Goal: Task Accomplishment & Management: Manage account settings

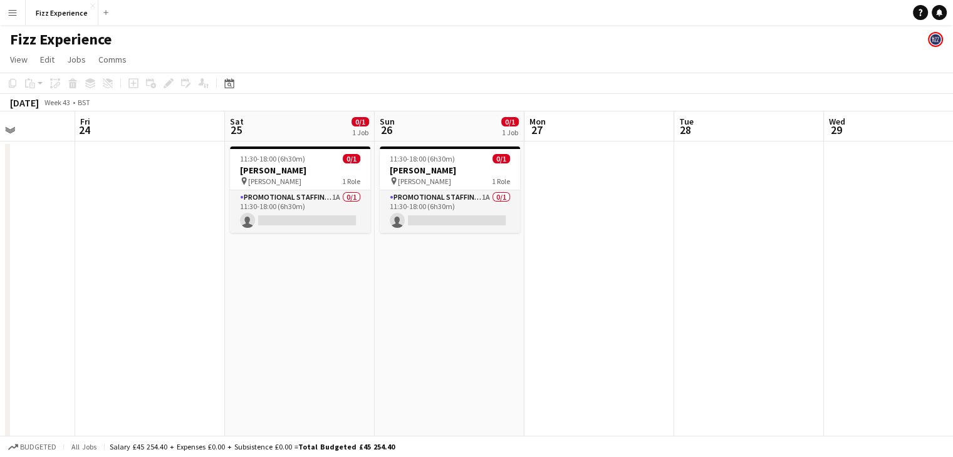
scroll to position [0, 525]
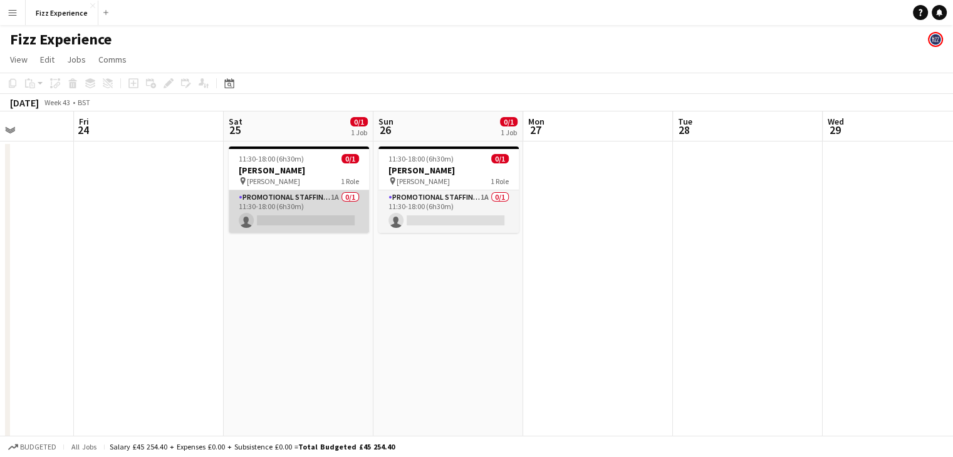
click at [337, 209] on app-card-role "Promotional Staffing (Brand Ambassadors) 1A 0/1 11:30-18:00 (6h30m) single-neut…" at bounding box center [299, 211] width 140 height 43
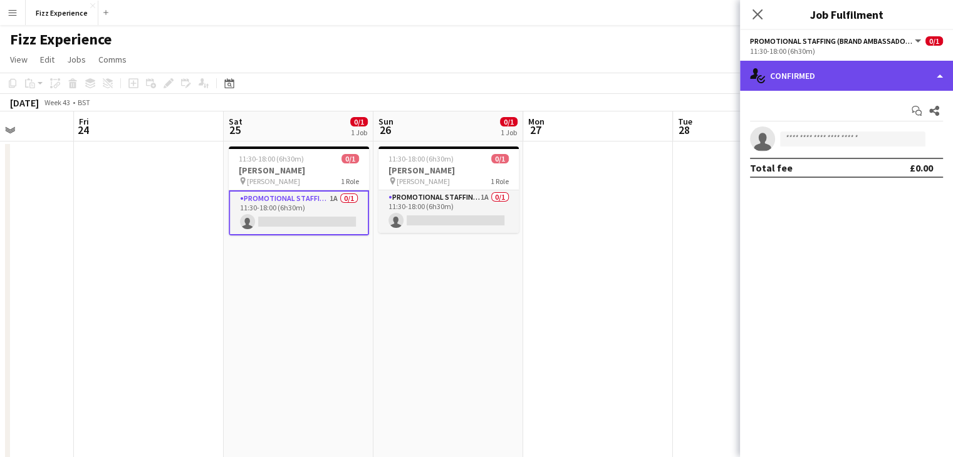
click at [797, 81] on div "single-neutral-actions-check-2 Confirmed" at bounding box center [846, 76] width 213 height 30
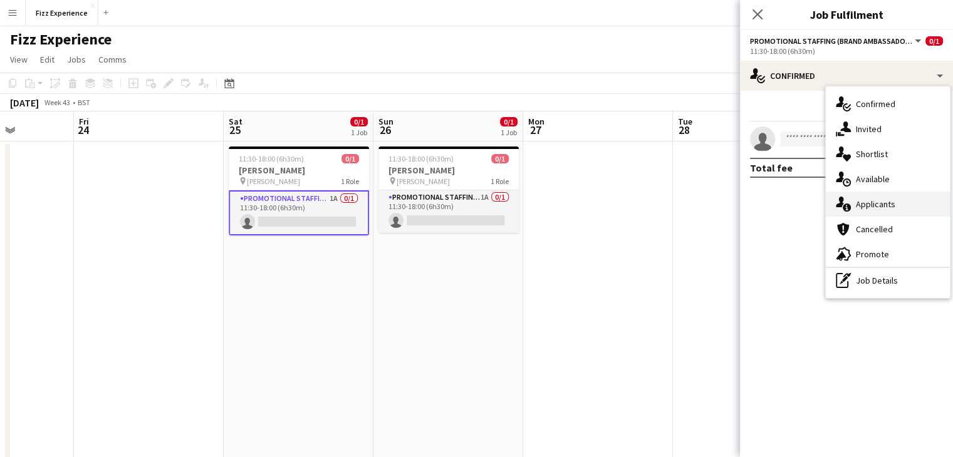
click at [867, 196] on div "single-neutral-actions-information Applicants" at bounding box center [887, 204] width 124 height 25
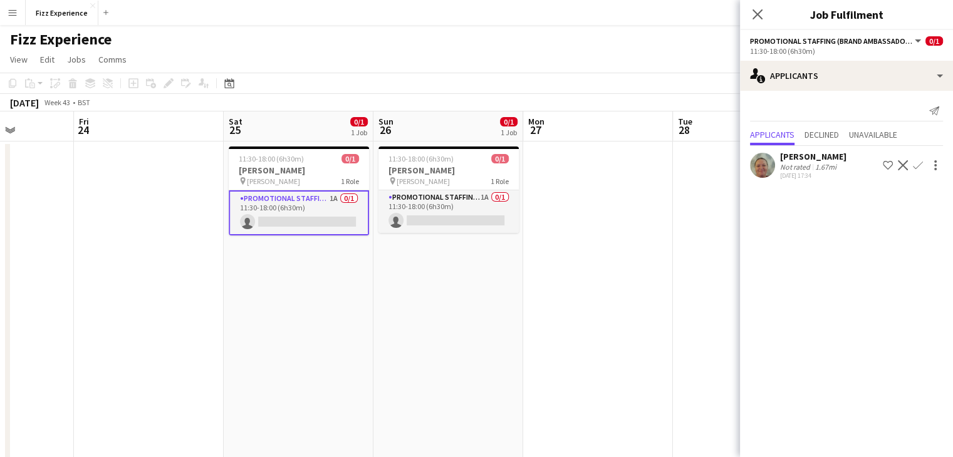
click at [919, 163] on app-icon "Confirm" at bounding box center [918, 165] width 10 height 10
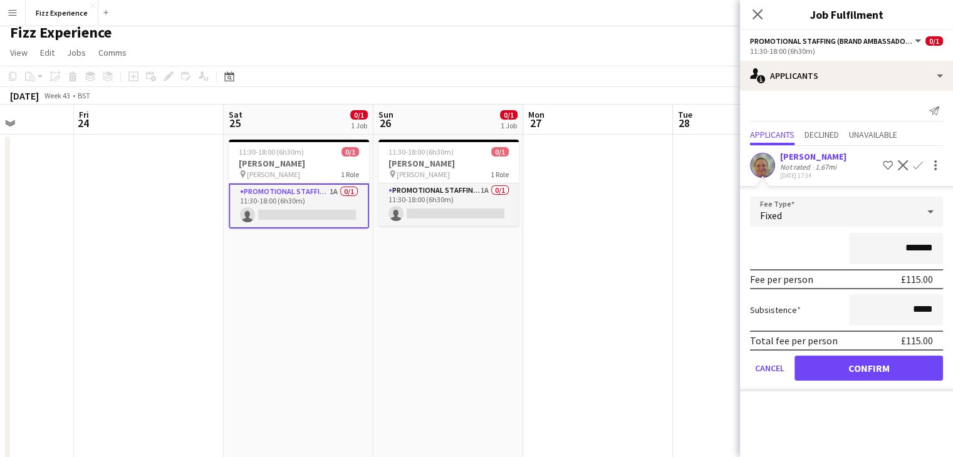
scroll to position [3, 0]
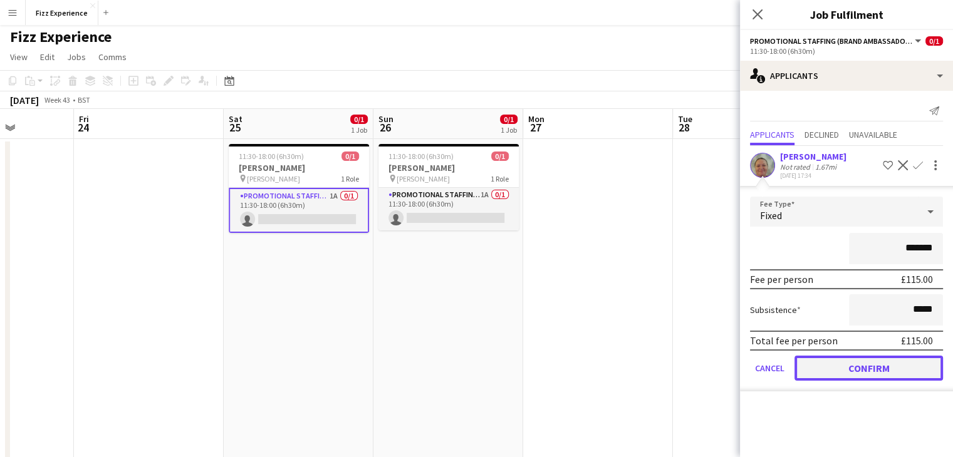
click at [861, 359] on button "Confirm" at bounding box center [868, 368] width 148 height 25
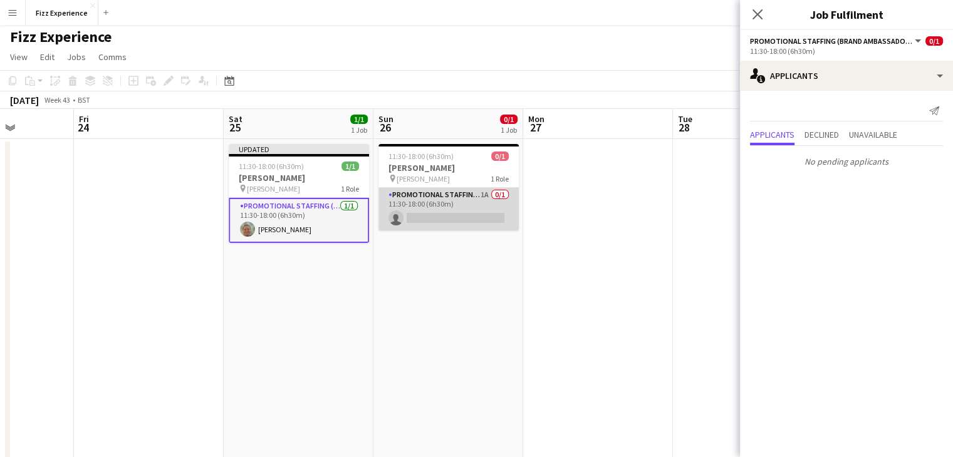
click at [443, 196] on app-card-role "Promotional Staffing (Brand Ambassadors) 1A 0/1 11:30-18:00 (6h30m) single-neut…" at bounding box center [448, 209] width 140 height 43
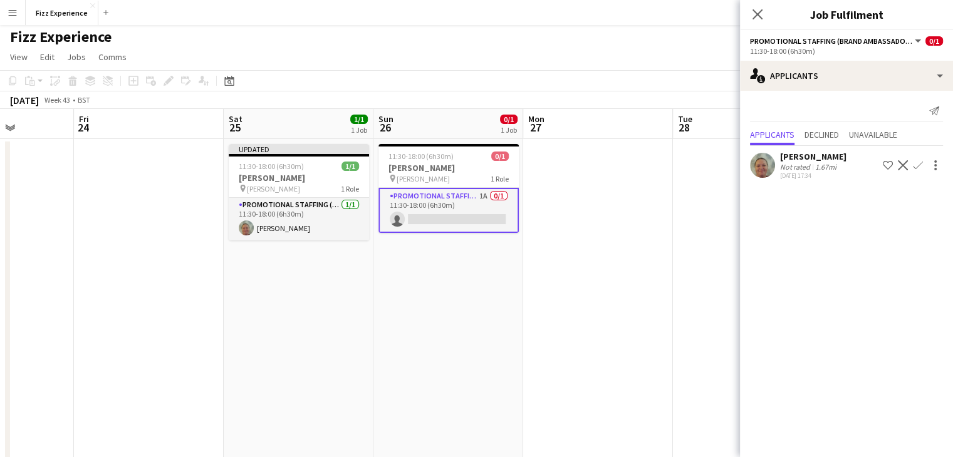
click at [917, 165] on app-icon "Confirm" at bounding box center [918, 165] width 10 height 10
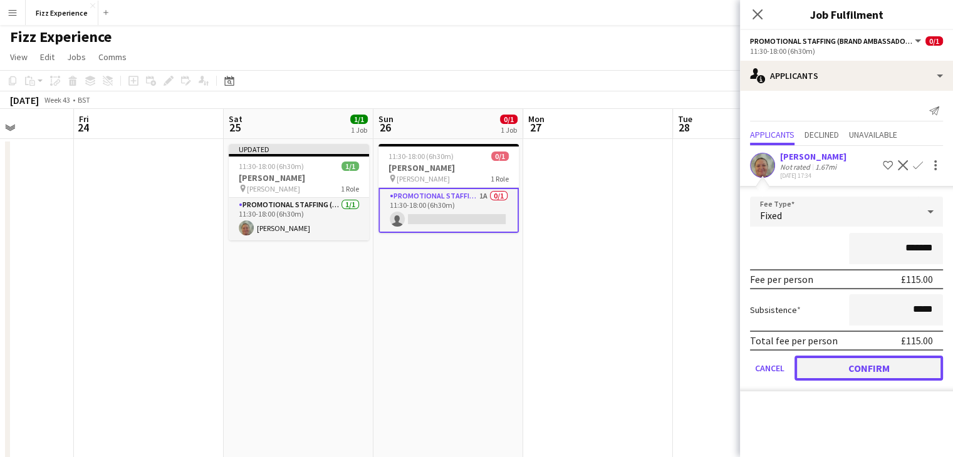
click at [847, 366] on button "Confirm" at bounding box center [868, 368] width 148 height 25
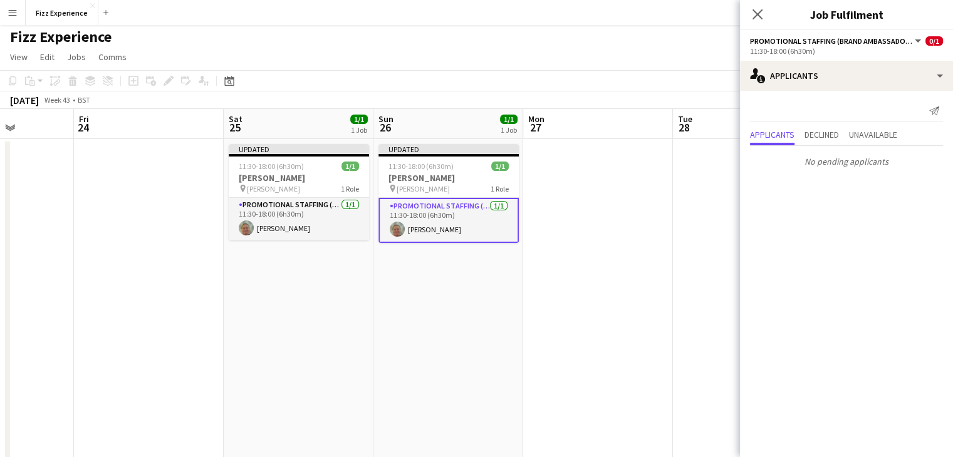
click at [693, 182] on app-date-cell at bounding box center [748, 336] width 150 height 395
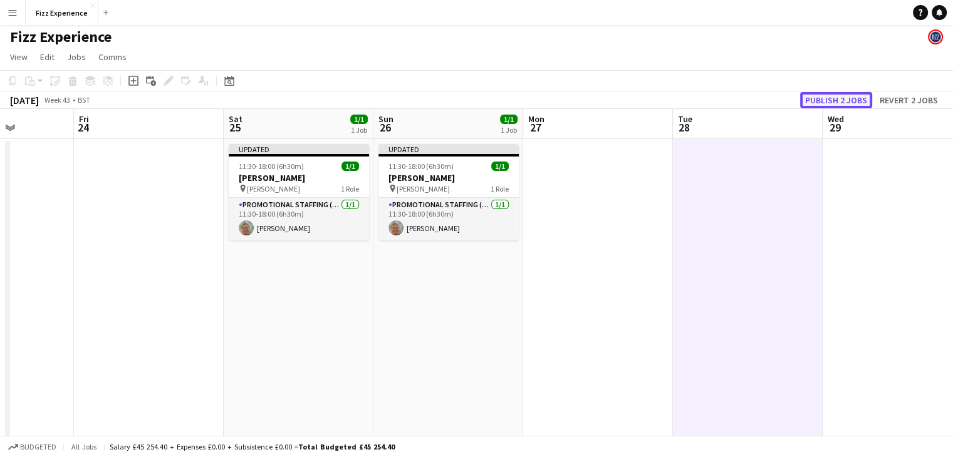
click at [823, 104] on button "Publish 2 jobs" at bounding box center [836, 100] width 72 height 16
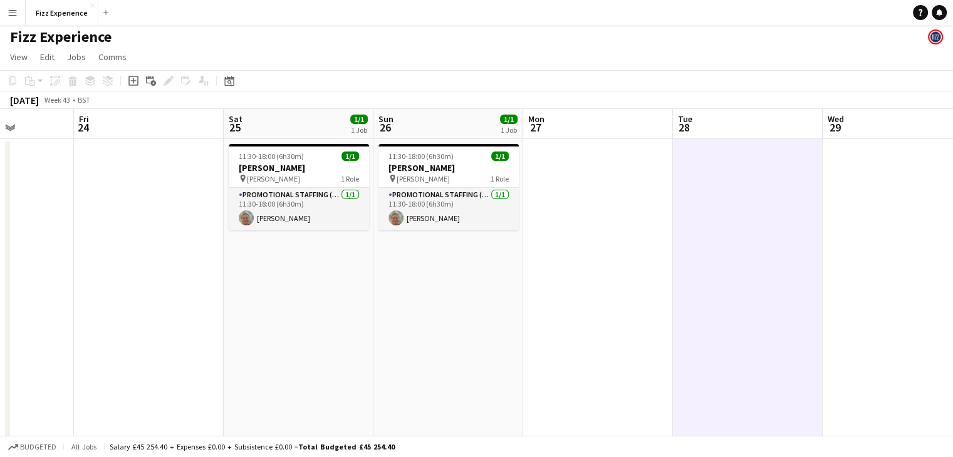
click at [872, 167] on app-date-cell at bounding box center [897, 336] width 150 height 395
